Goal: Download file/media

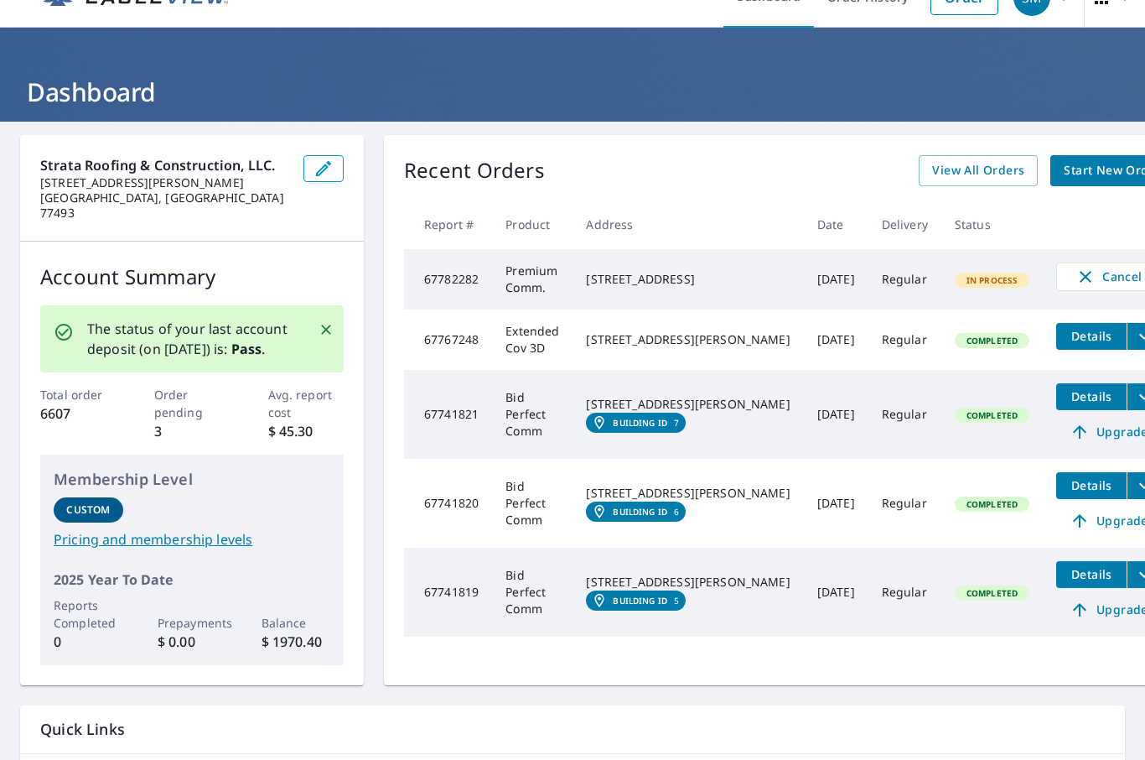
scroll to position [49, 0]
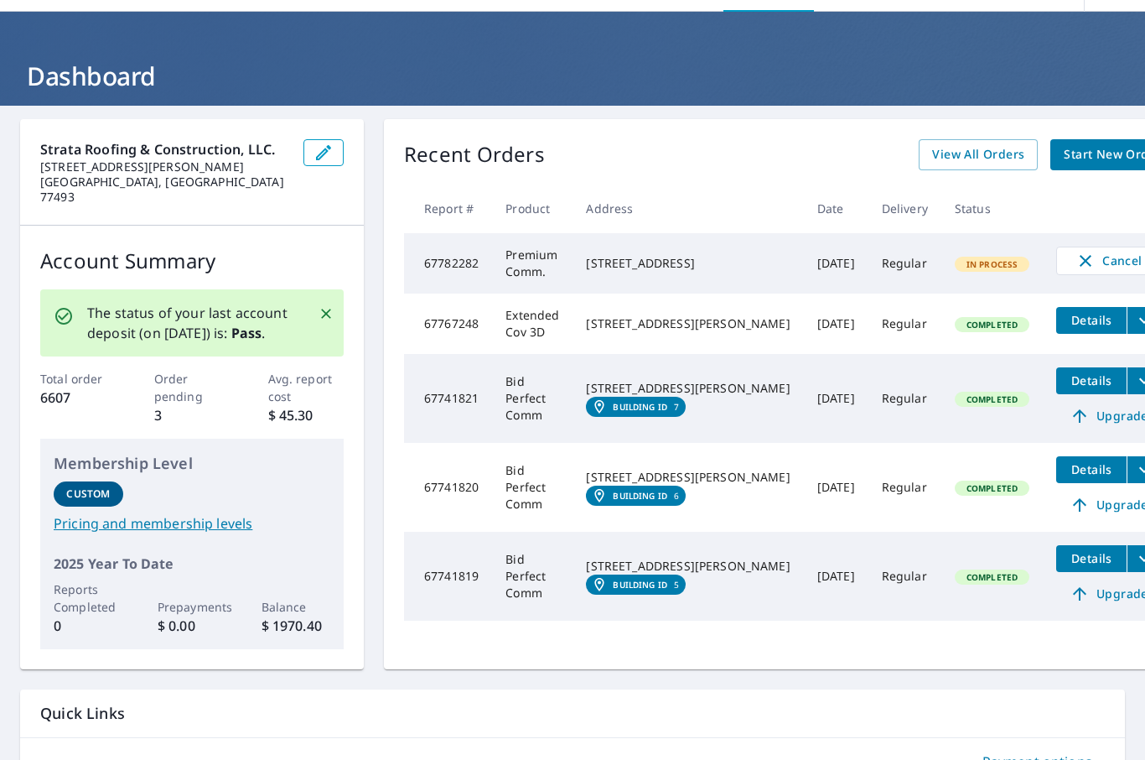
click at [1135, 384] on icon "filesDropdownBtn-67741821" at bounding box center [1145, 381] width 20 height 20
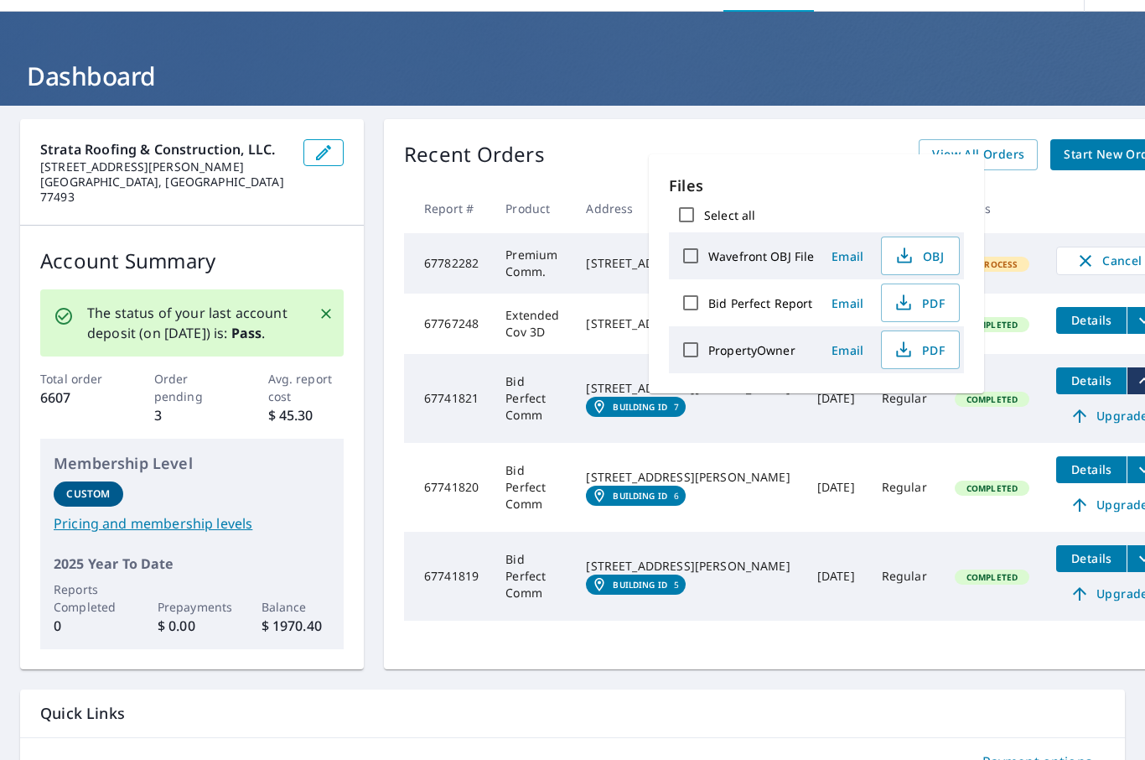
click at [933, 303] on span "PDF" at bounding box center [919, 303] width 54 height 20
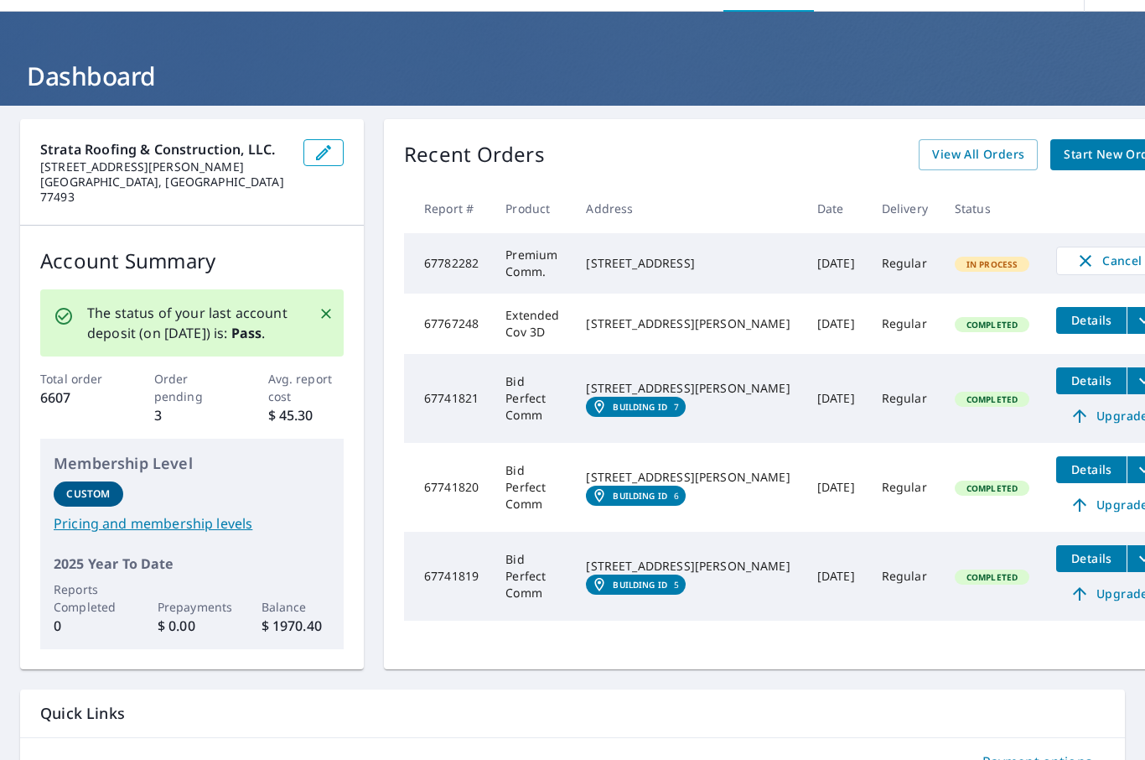
click at [1135, 468] on icon "filesDropdownBtn-67741820" at bounding box center [1145, 470] width 20 height 20
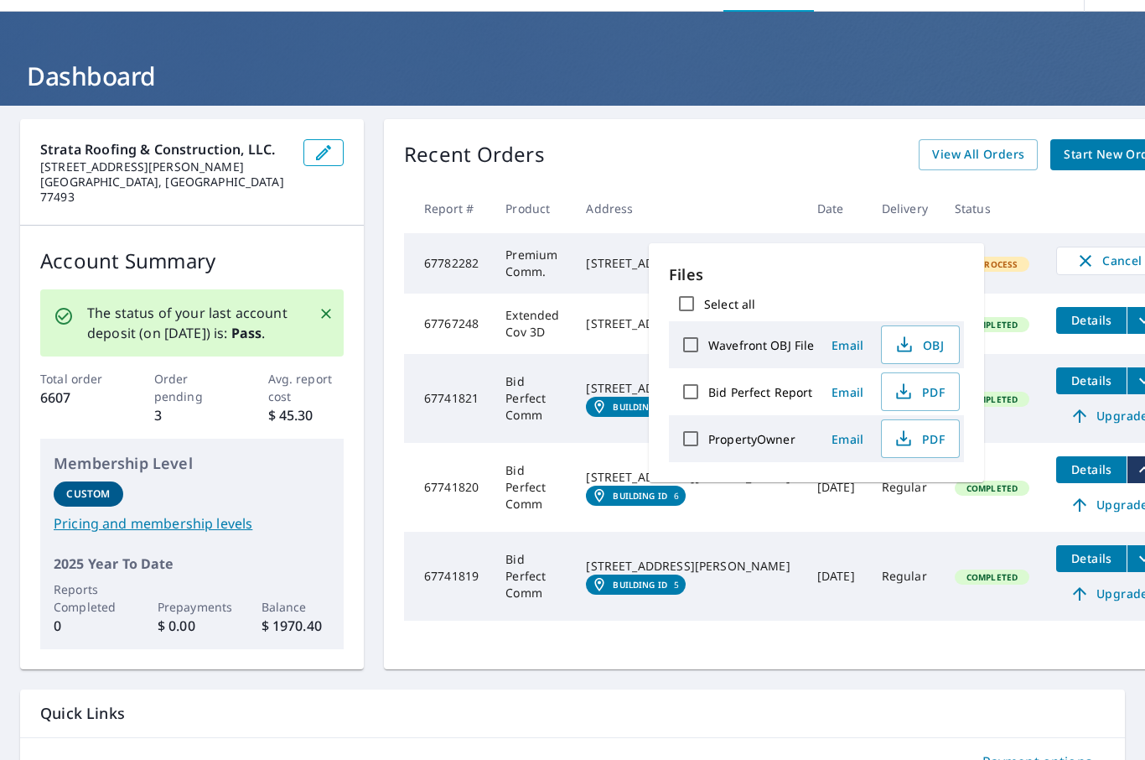
click at [918, 394] on span "PDF" at bounding box center [919, 392] width 54 height 20
click at [1113, 490] on div "Recent Orders View All Orders Start New Order Report # Product Address Date Del…" at bounding box center [789, 394] width 811 height 550
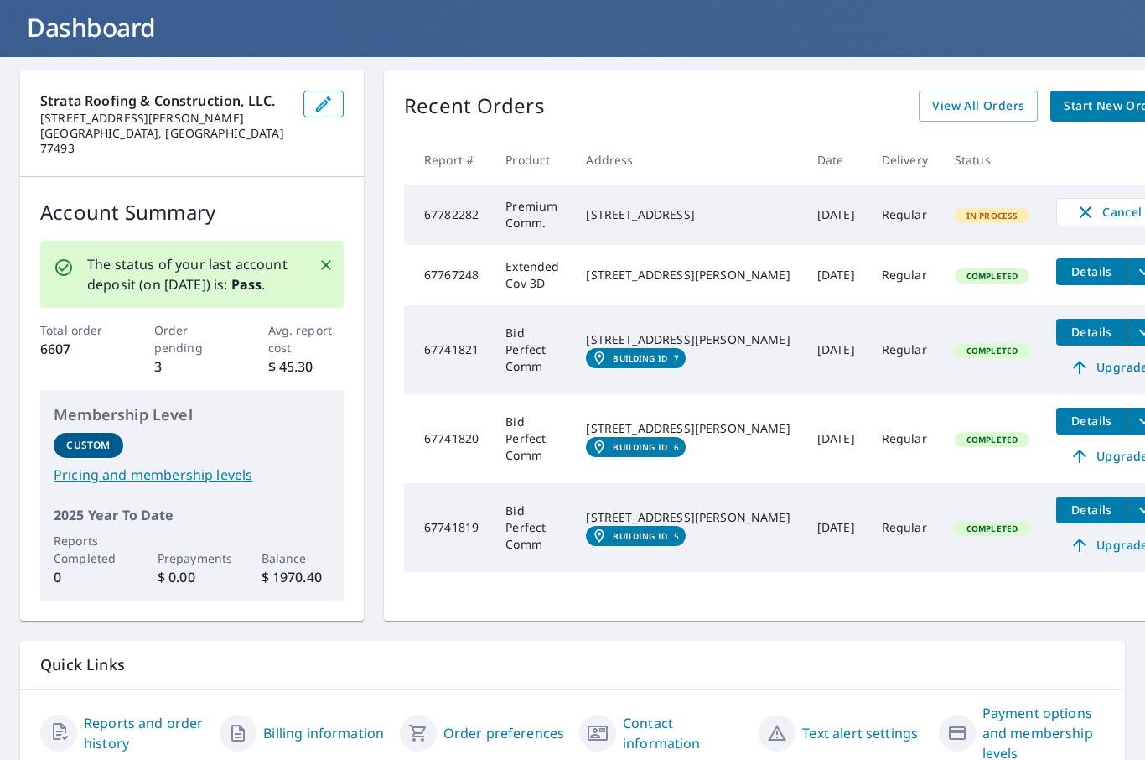
scroll to position [97, 0]
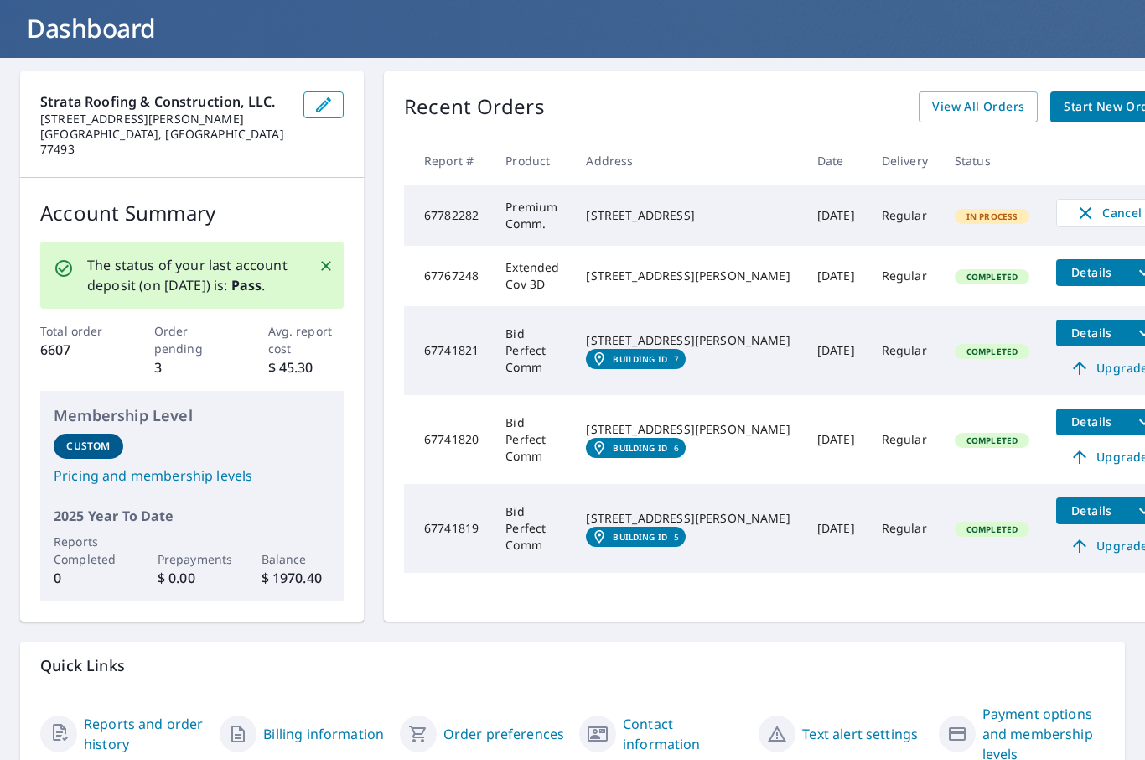
click at [932, 102] on span "View All Orders" at bounding box center [978, 106] width 92 height 21
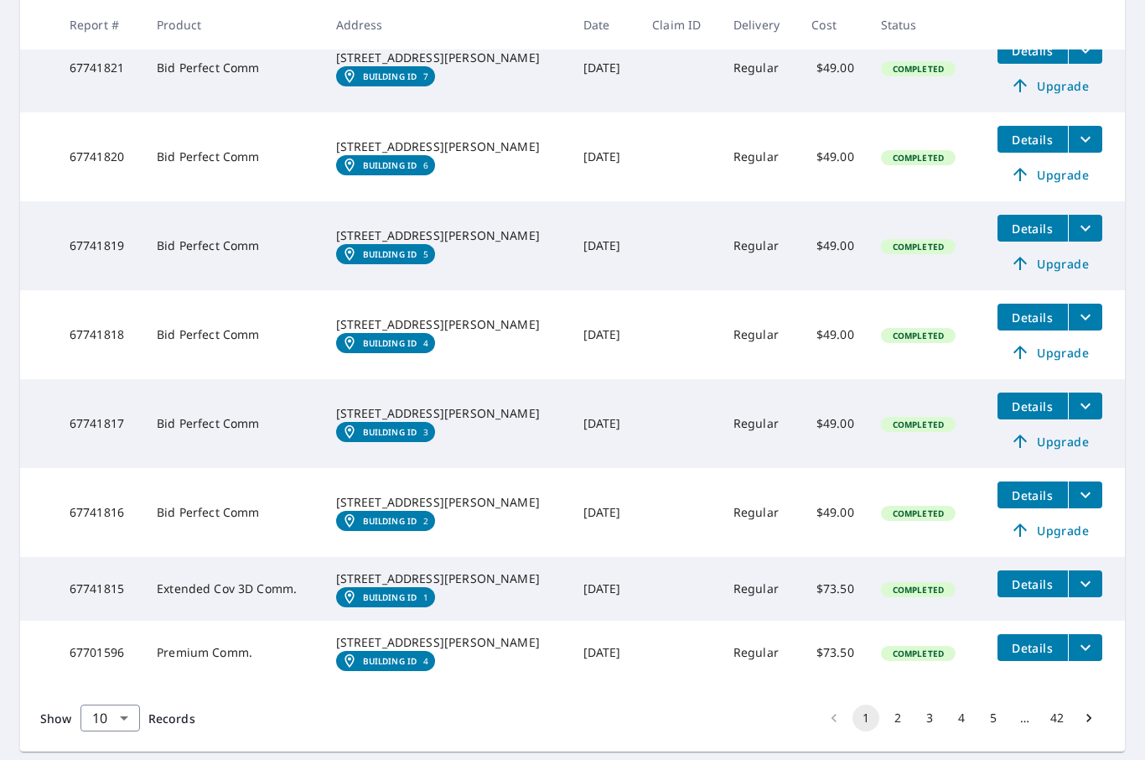
scroll to position [458, 0]
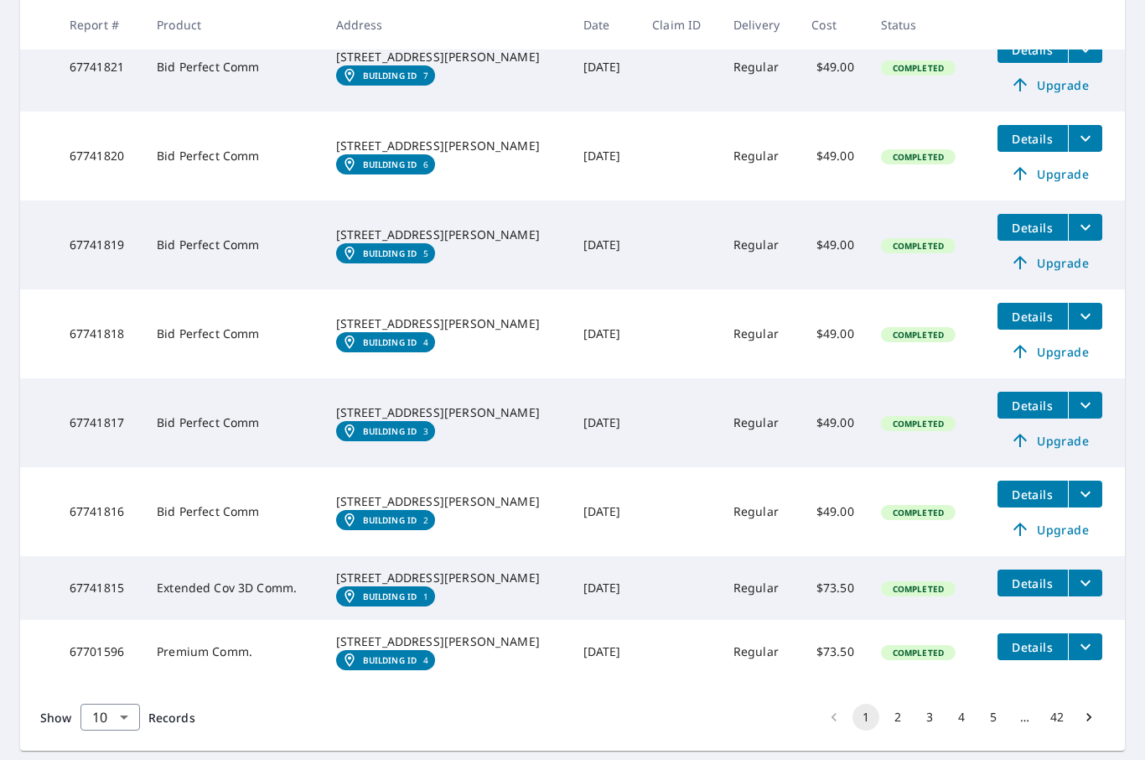
click at [1086, 501] on icon "filesDropdownBtn-67741816" at bounding box center [1086, 494] width 20 height 20
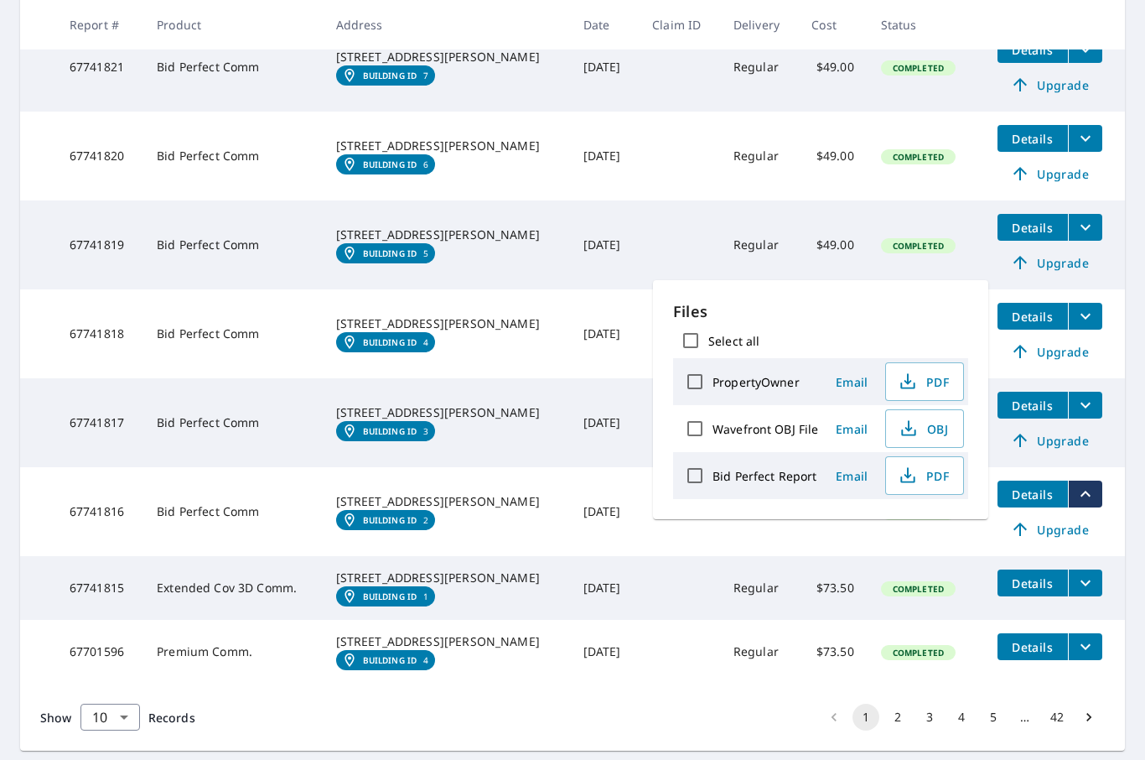
click at [932, 474] on span "PDF" at bounding box center [923, 475] width 54 height 20
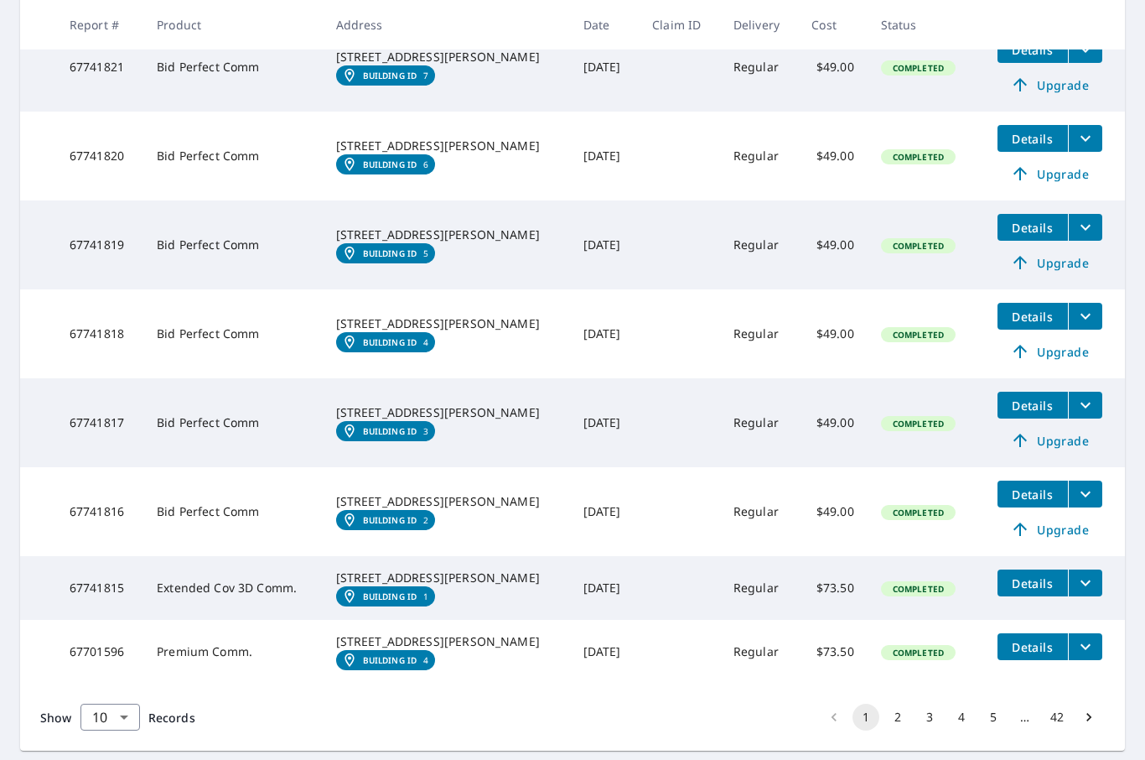
click at [1088, 415] on icon "filesDropdownBtn-67741817" at bounding box center [1086, 405] width 20 height 20
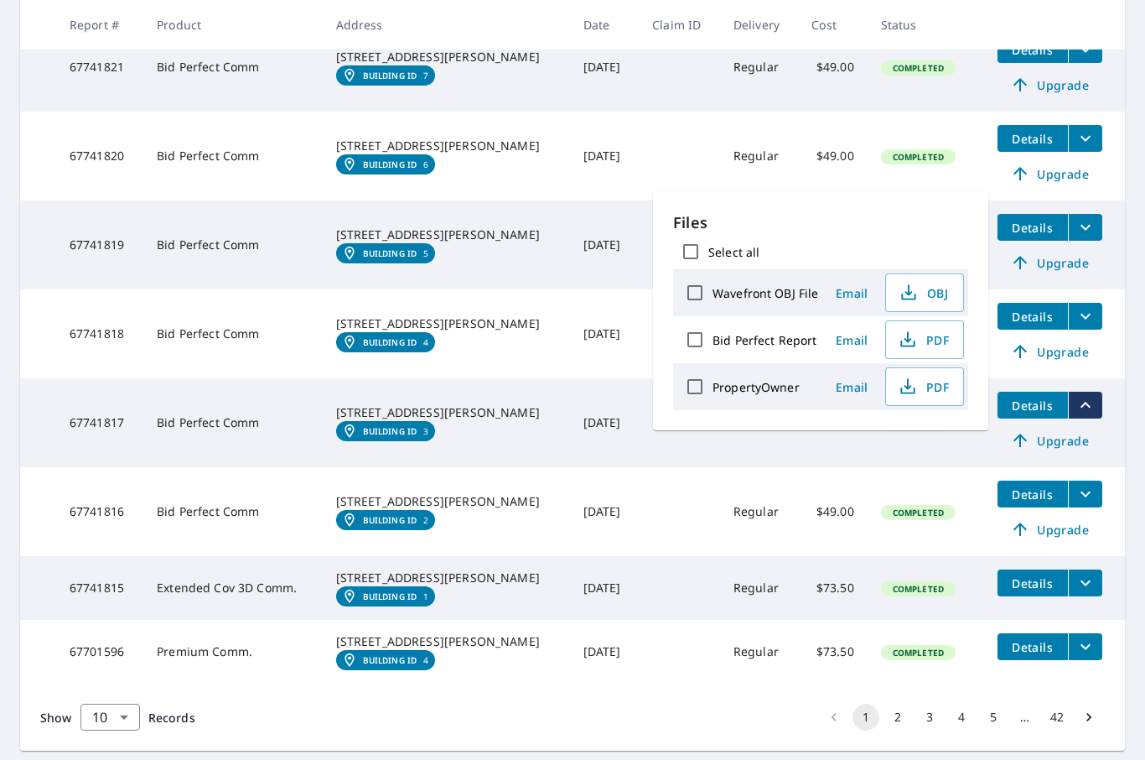
click at [943, 337] on span "PDF" at bounding box center [923, 340] width 54 height 20
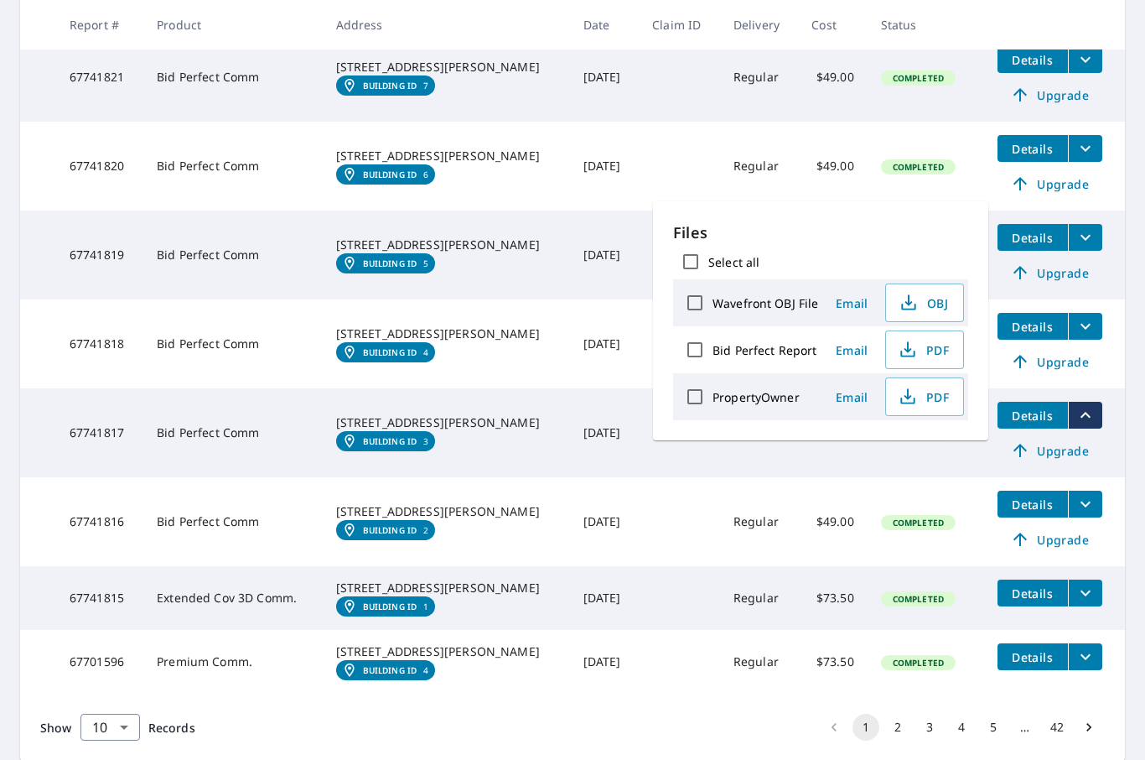
click at [1083, 336] on icon "filesDropdownBtn-67741818" at bounding box center [1086, 326] width 20 height 20
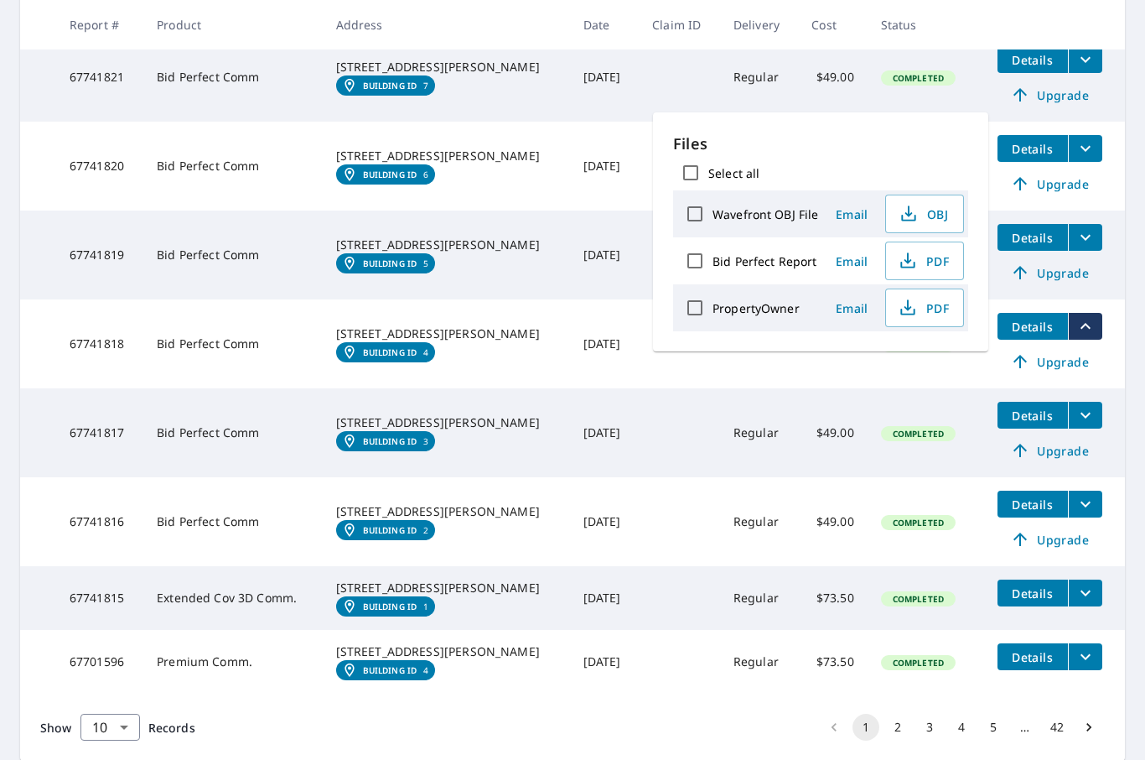
click at [945, 258] on span "PDF" at bounding box center [923, 261] width 54 height 20
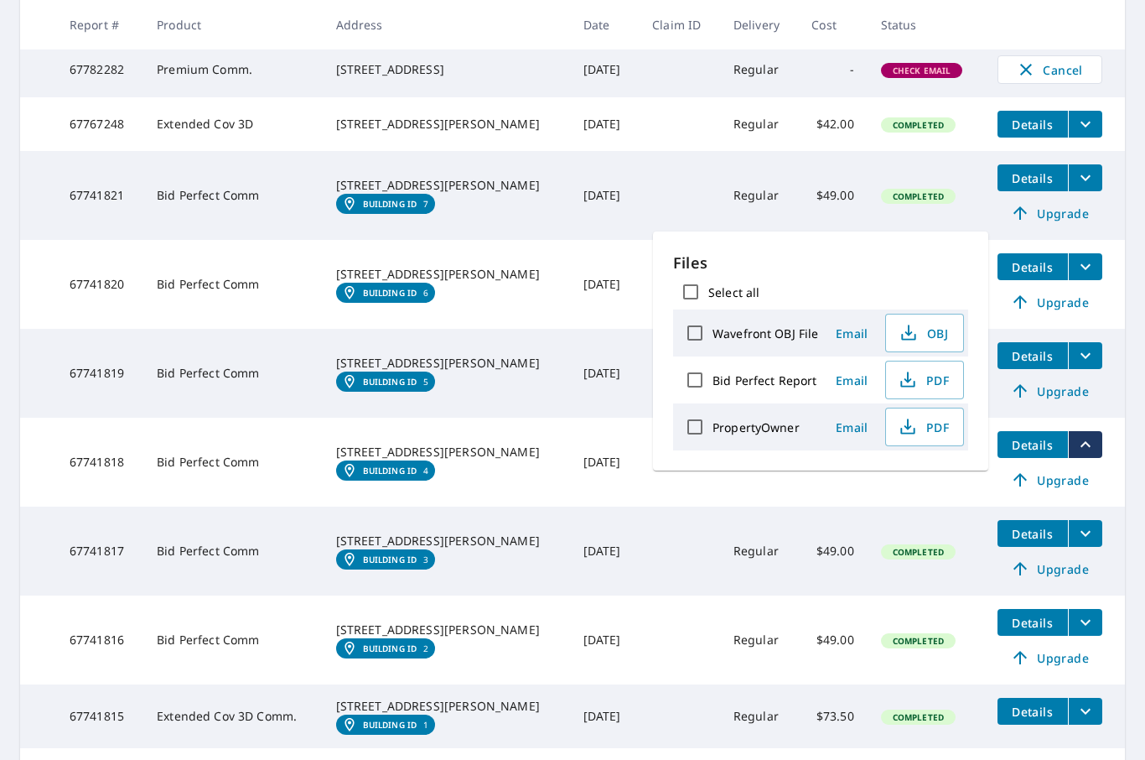
scroll to position [328, 0]
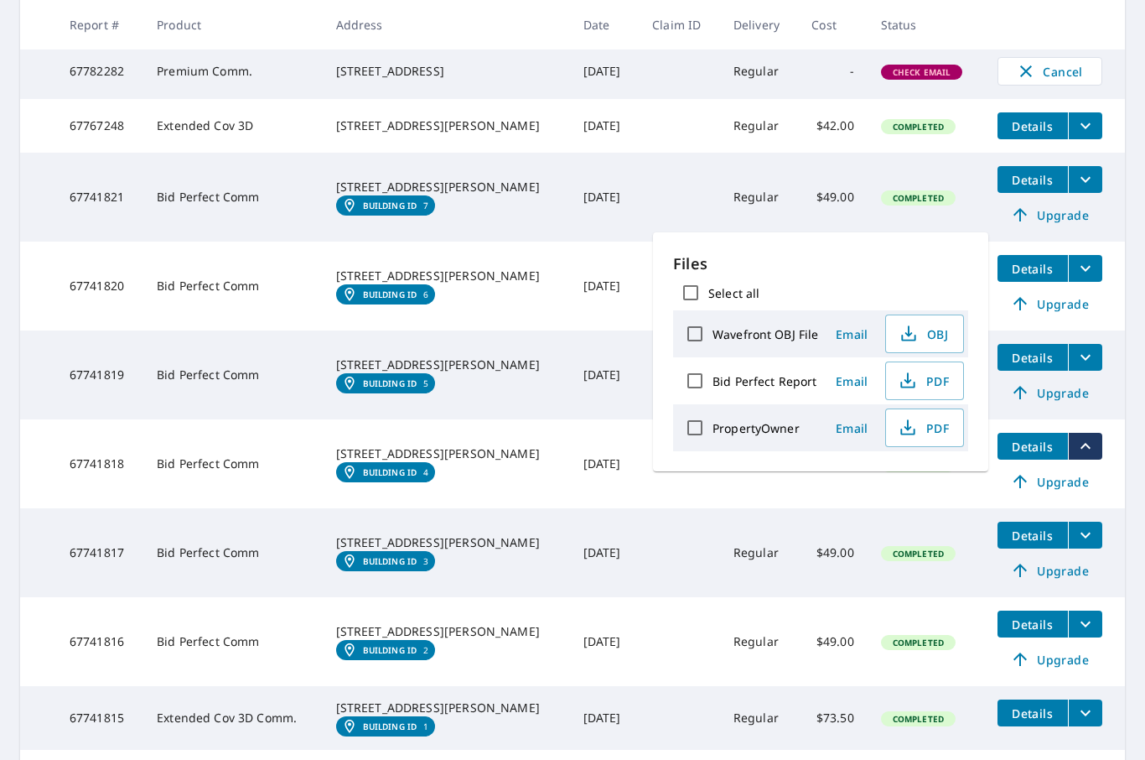
click at [1083, 361] on icon "filesDropdownBtn-67741819" at bounding box center [1086, 358] width 10 height 6
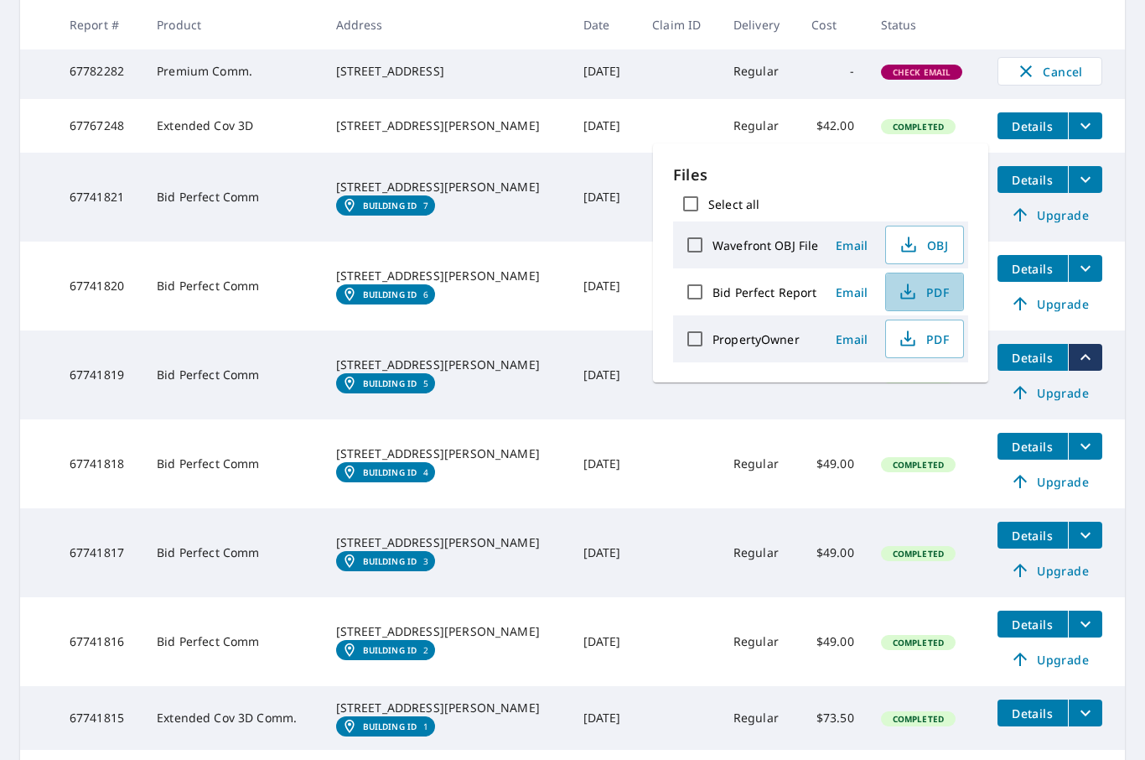
click at [924, 288] on span "PDF" at bounding box center [923, 292] width 54 height 20
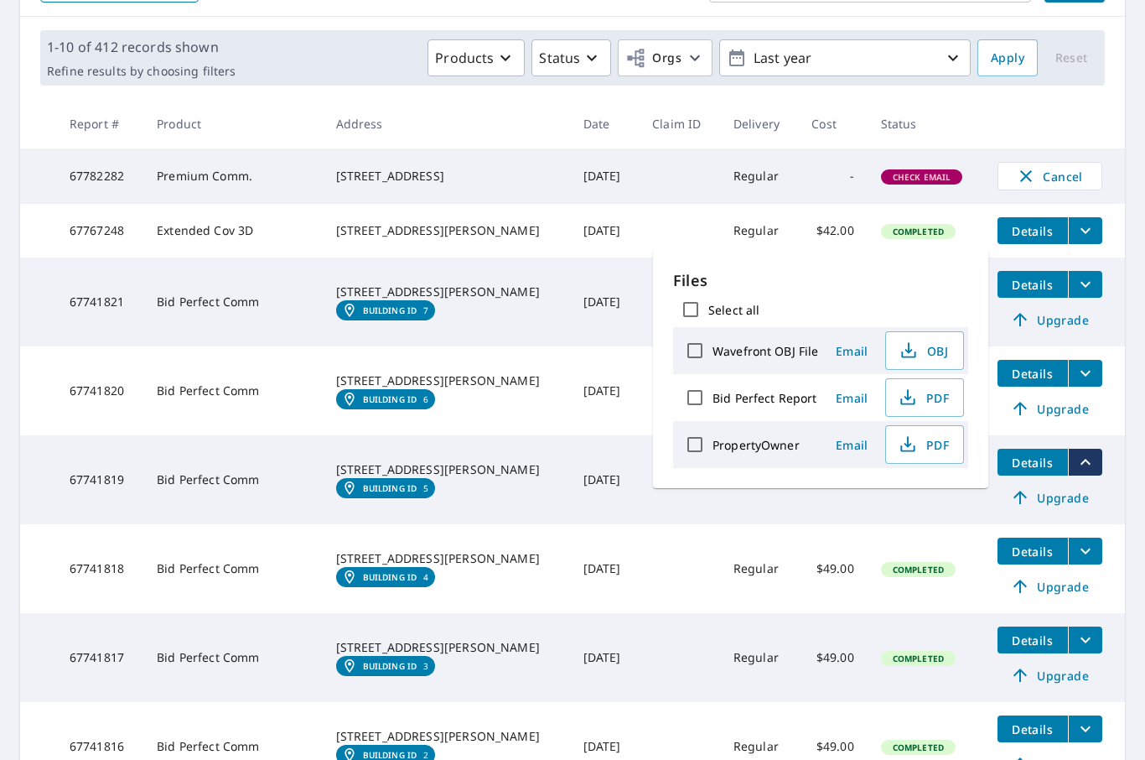
scroll to position [222, 0]
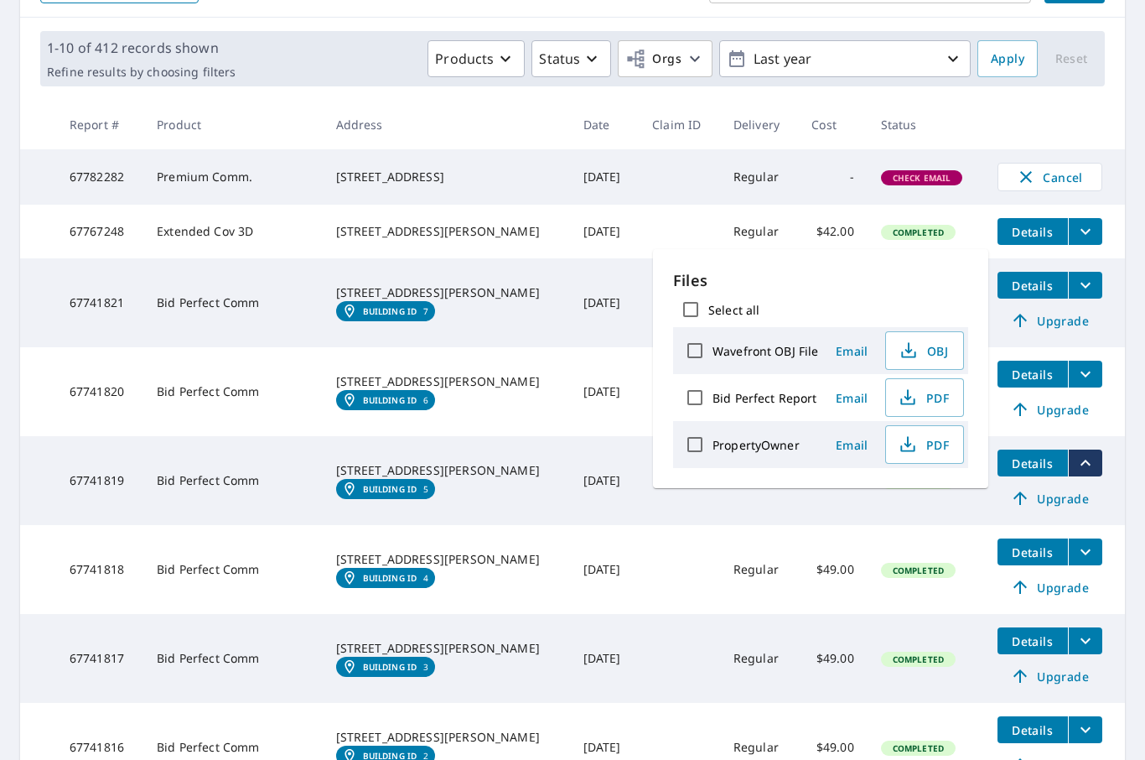
click at [1085, 382] on icon "filesDropdownBtn-67741820" at bounding box center [1086, 374] width 20 height 20
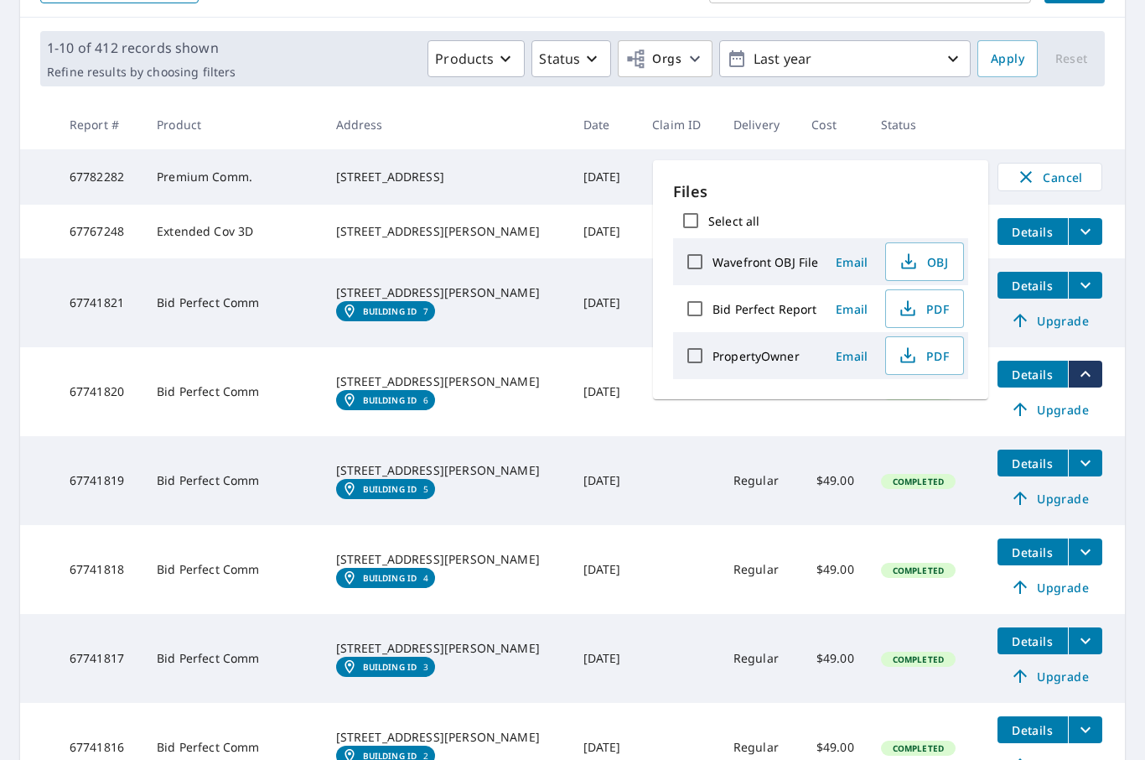
click at [927, 309] on span "PDF" at bounding box center [923, 309] width 54 height 20
